Goal: Task Accomplishment & Management: Manage account settings

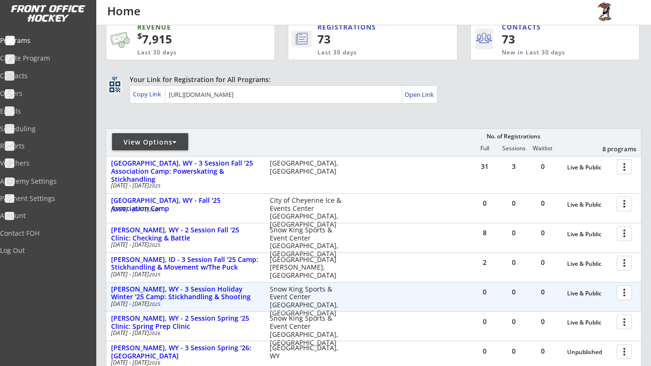
scroll to position [8, 0]
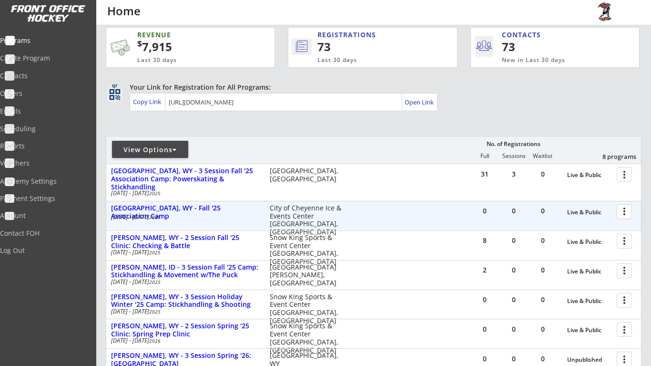
click at [623, 208] on div at bounding box center [626, 211] width 17 height 17
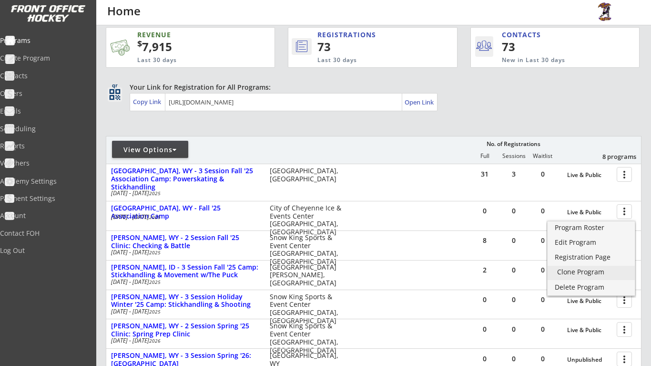
click at [603, 273] on div "Clone Program" at bounding box center [591, 271] width 68 height 7
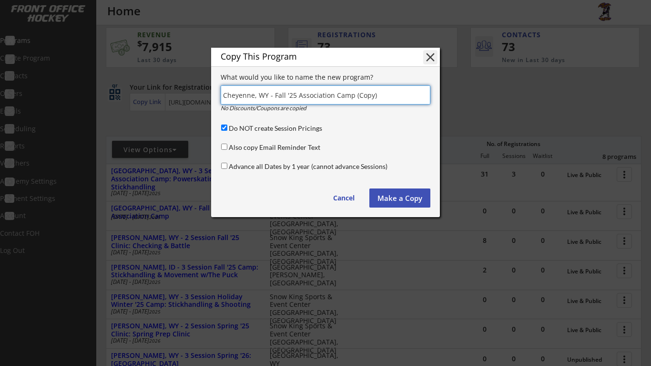
drag, startPoint x: 253, startPoint y: 96, endPoint x: 218, endPoint y: 97, distance: 35.3
click at [218, 97] on div "Copy This Program close What would you like to name the new program? No Discoun…" at bounding box center [325, 132] width 229 height 169
type input "Gillette, WY - Fall '25 Association Camp (Copy)"
click at [401, 197] on button "Make a Copy" at bounding box center [399, 197] width 61 height 19
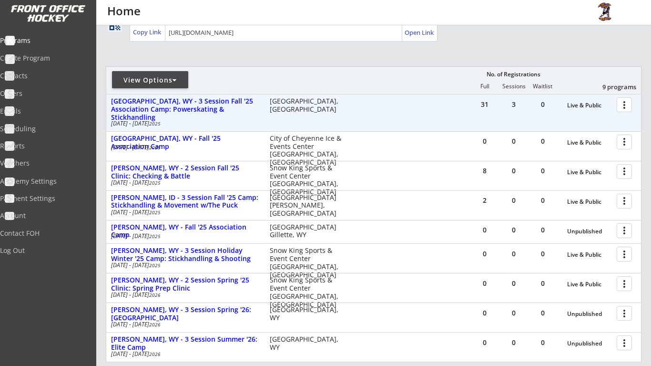
scroll to position [83, 0]
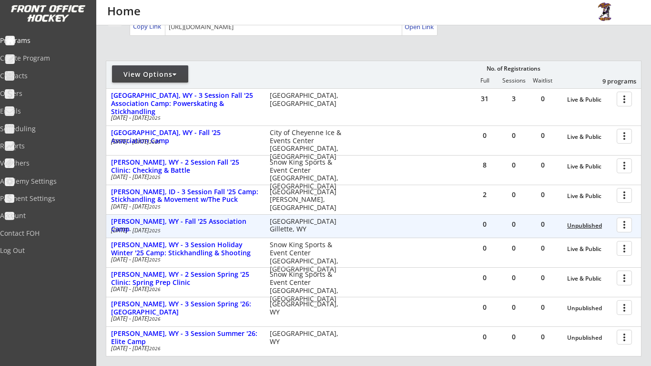
click at [597, 223] on div "Unpublished" at bounding box center [589, 225] width 45 height 7
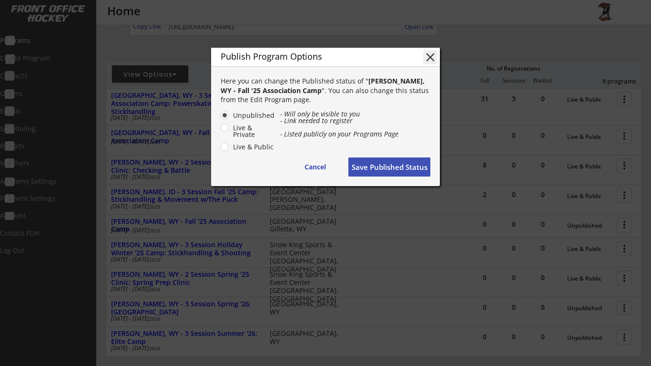
click at [230, 146] on label "Live & Public" at bounding box center [252, 146] width 45 height 7
click at [220, 118] on input "Live & Public" at bounding box center [217, 115] width 6 height 6
radio input "true"
click at [383, 166] on button "Save Published Status" at bounding box center [389, 166] width 82 height 19
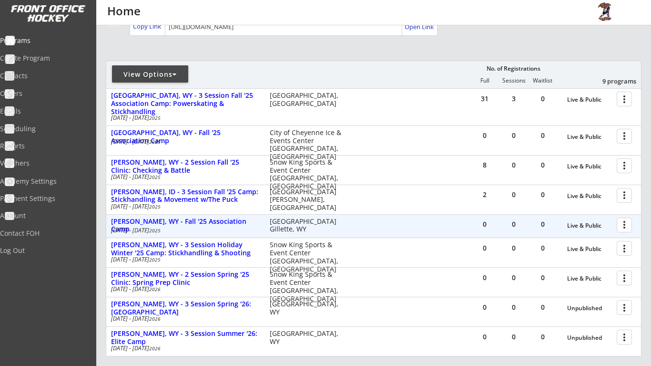
click at [622, 226] on div at bounding box center [626, 224] width 17 height 17
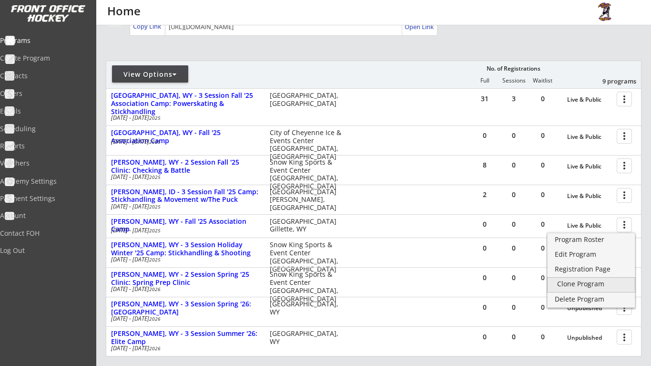
click at [607, 288] on div "Clone Program" at bounding box center [591, 284] width 87 height 14
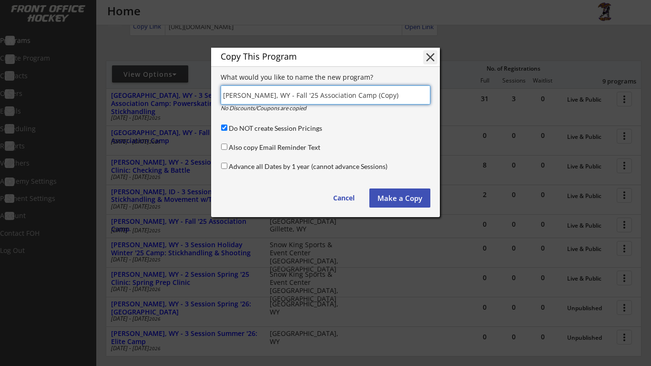
click at [276, 95] on input "input" at bounding box center [326, 94] width 210 height 19
type input "Gillette, WY - Winter '25 Association Camp (Copy)"
click at [397, 199] on button "Make a Copy" at bounding box center [399, 197] width 61 height 19
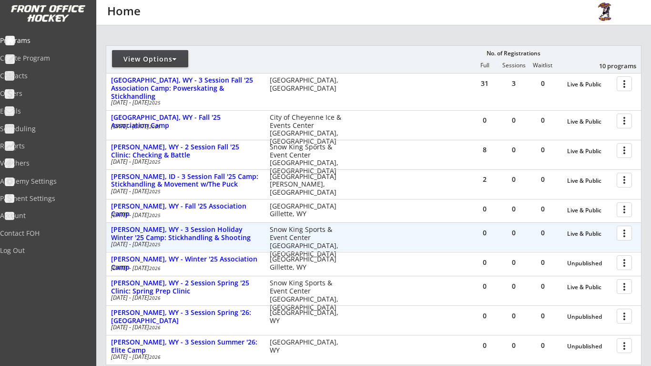
scroll to position [113, 0]
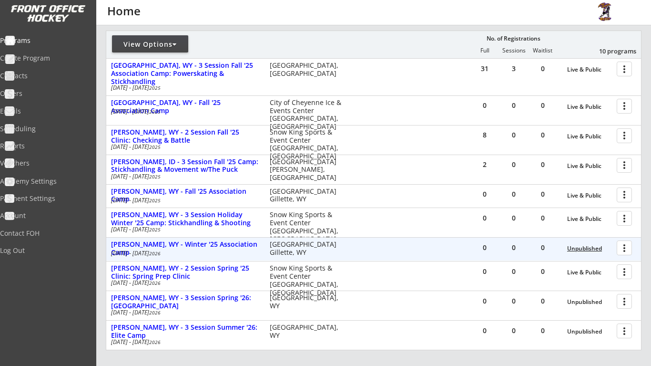
click at [595, 248] on div "Unpublished" at bounding box center [589, 248] width 45 height 7
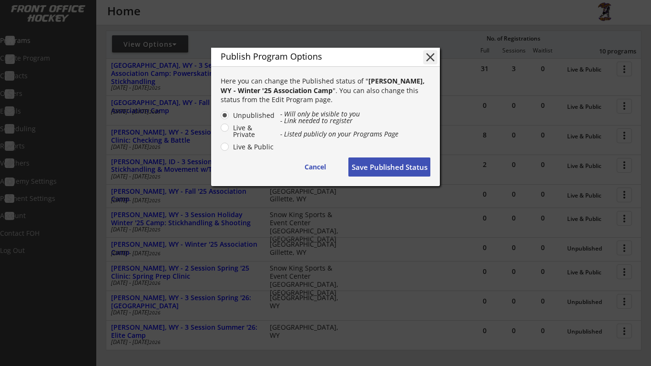
click at [227, 151] on div "Unpublished Live & Private Live & Public" at bounding box center [250, 132] width 59 height 42
click at [230, 145] on label "Live & Public" at bounding box center [252, 146] width 45 height 7
click at [220, 118] on input "Live & Public" at bounding box center [217, 115] width 6 height 6
radio input "true"
click at [398, 167] on button "Save Published Status" at bounding box center [389, 166] width 82 height 19
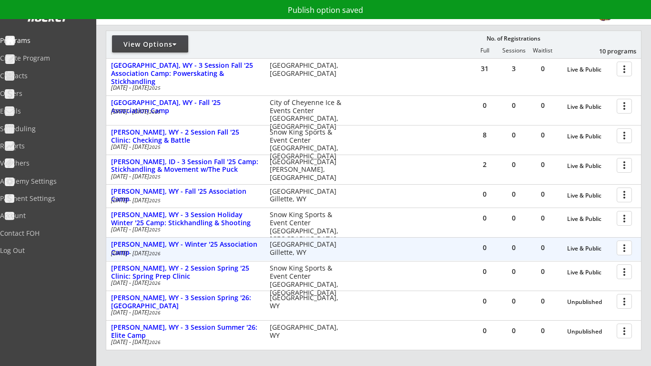
click at [630, 245] on div at bounding box center [626, 247] width 17 height 17
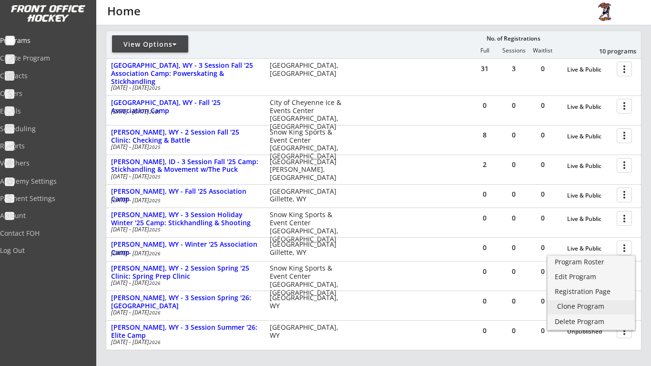
click at [585, 307] on div "Clone Program" at bounding box center [591, 306] width 68 height 7
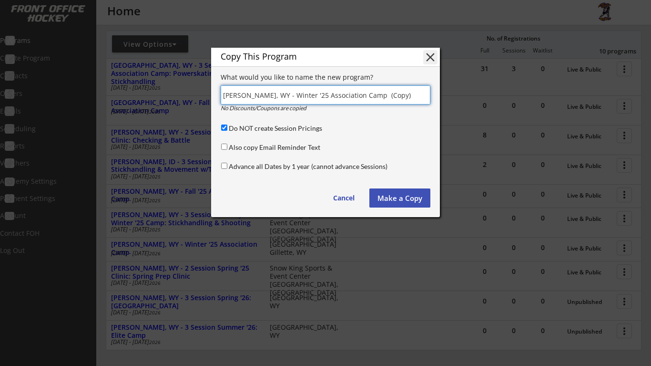
drag, startPoint x: 258, startPoint y: 94, endPoint x: 221, endPoint y: 94, distance: 37.2
click at [221, 94] on input "input" at bounding box center [326, 94] width 210 height 19
drag, startPoint x: 377, startPoint y: 95, endPoint x: 365, endPoint y: 101, distance: 12.8
click at [365, 101] on input "input" at bounding box center [326, 94] width 210 height 19
click at [387, 198] on button "Make a Copy" at bounding box center [399, 197] width 61 height 19
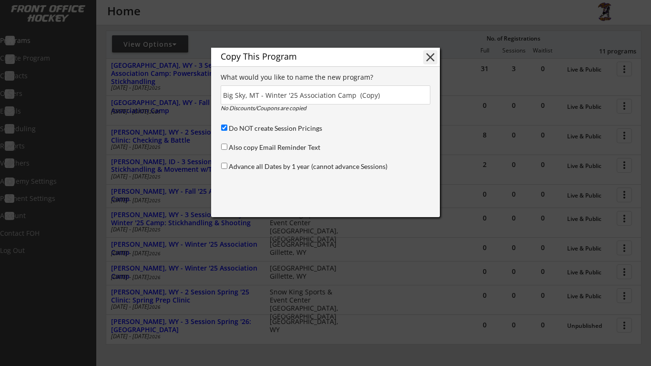
type input "(Copy)"
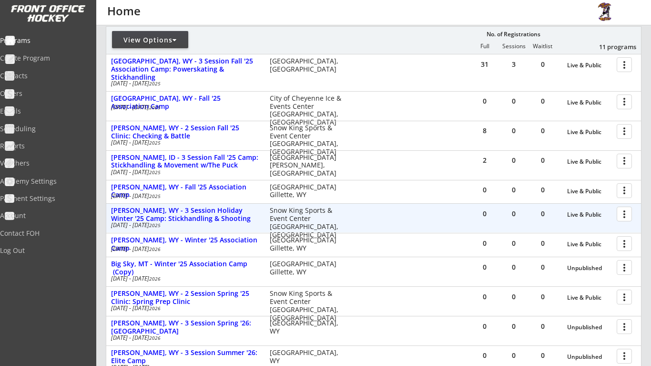
scroll to position [174, 0]
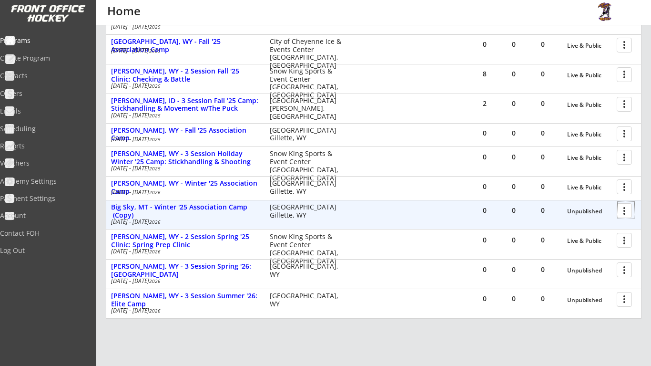
click at [622, 208] on div at bounding box center [626, 210] width 17 height 17
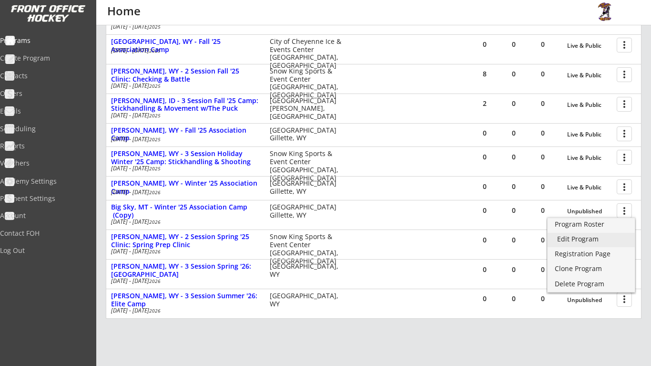
click at [590, 235] on div "Edit Program" at bounding box center [591, 238] width 68 height 7
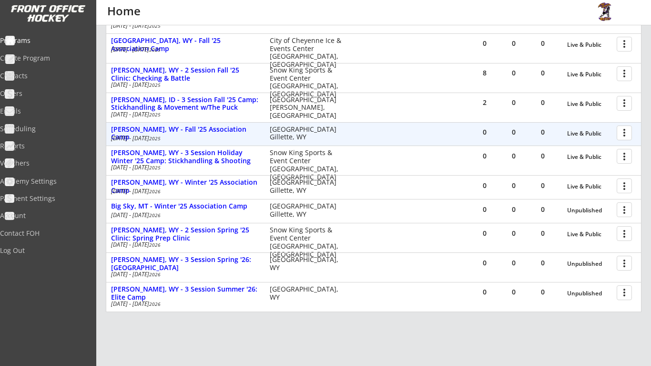
scroll to position [170, 0]
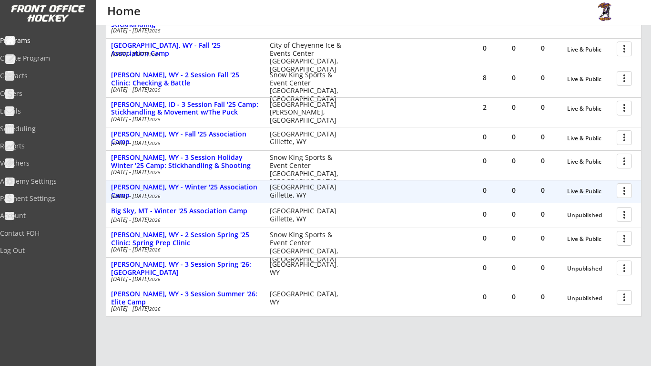
click at [598, 188] on div "Live & Public" at bounding box center [589, 191] width 45 height 7
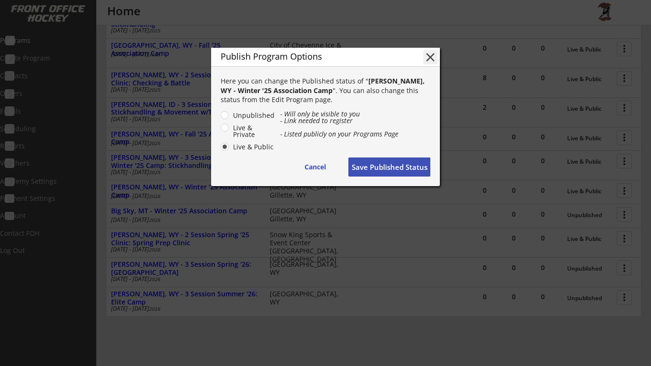
click at [443, 206] on div at bounding box center [325, 183] width 651 height 366
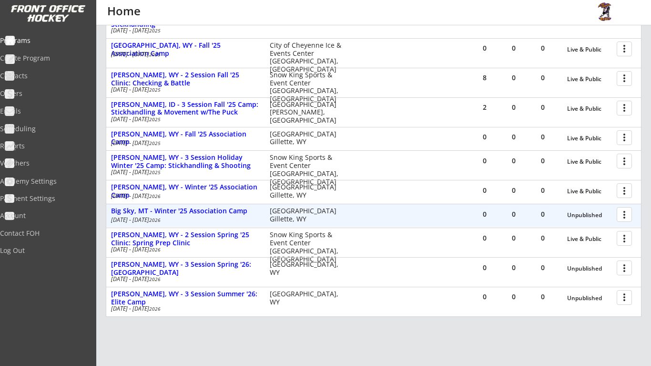
click at [622, 210] on div at bounding box center [626, 213] width 17 height 17
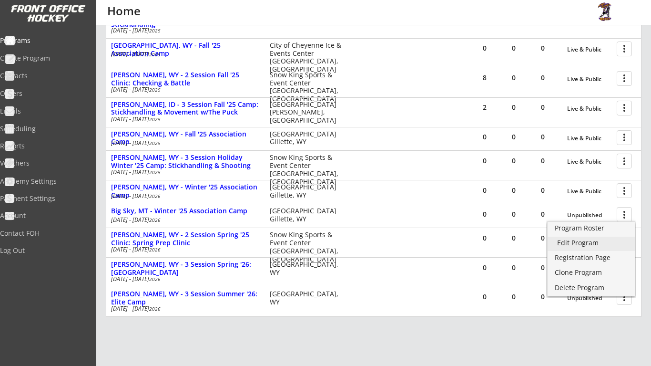
click at [599, 242] on div "Edit Program" at bounding box center [591, 242] width 68 height 7
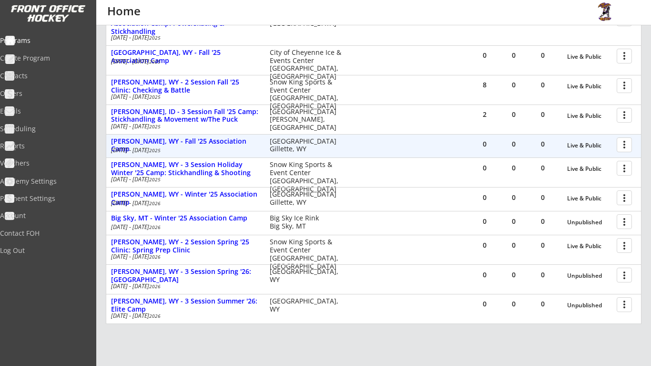
scroll to position [167, 0]
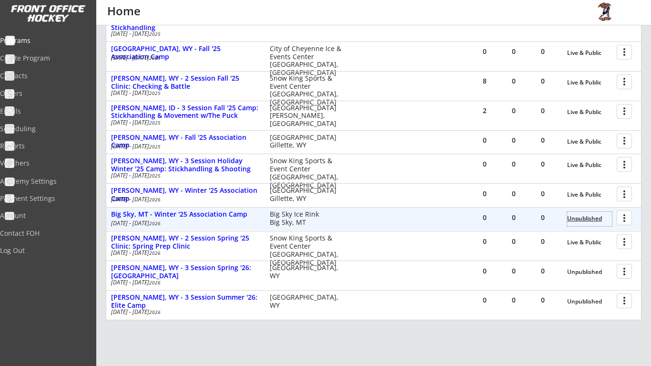
click at [580, 215] on div "Unpublished" at bounding box center [589, 218] width 45 height 7
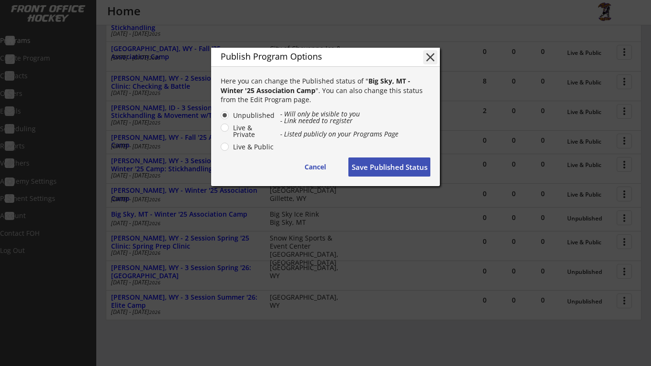
click at [230, 144] on label "Live & Public" at bounding box center [252, 146] width 45 height 7
click at [220, 118] on input "Live & Public" at bounding box center [217, 115] width 6 height 6
radio input "true"
click at [360, 162] on button "Save Published Status" at bounding box center [389, 166] width 82 height 19
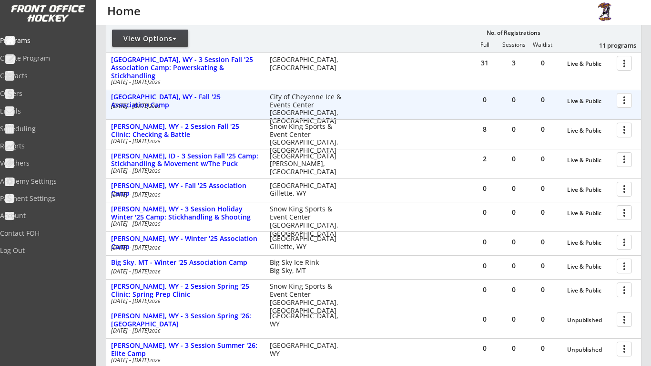
scroll to position [113, 0]
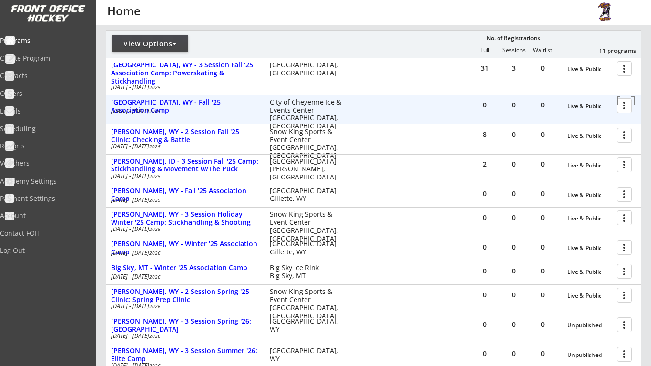
click at [625, 109] on div at bounding box center [626, 105] width 17 height 17
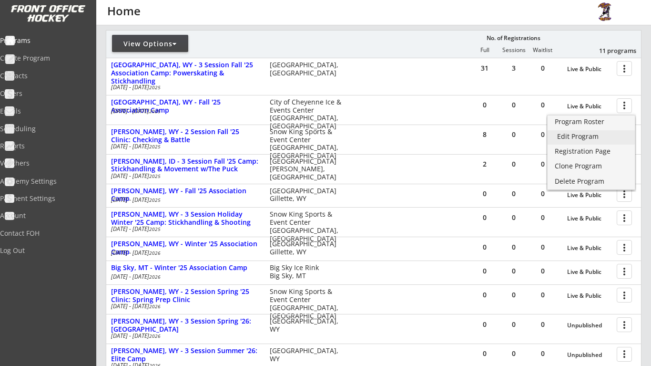
click at [594, 134] on div "Edit Program" at bounding box center [591, 136] width 68 height 7
